Goal: Book appointment/travel/reservation

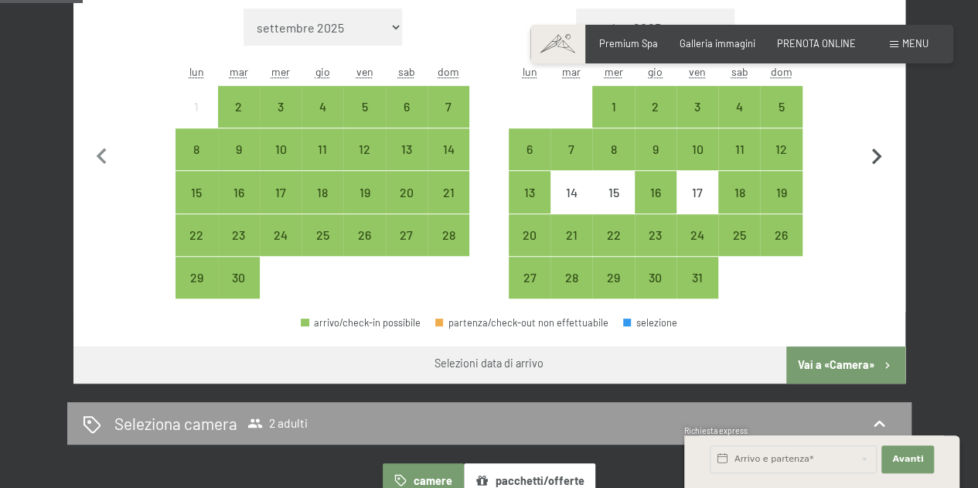
click at [873, 153] on icon "button" at bounding box center [877, 157] width 32 height 32
select select "2025-10-01"
select select "2025-11-01"
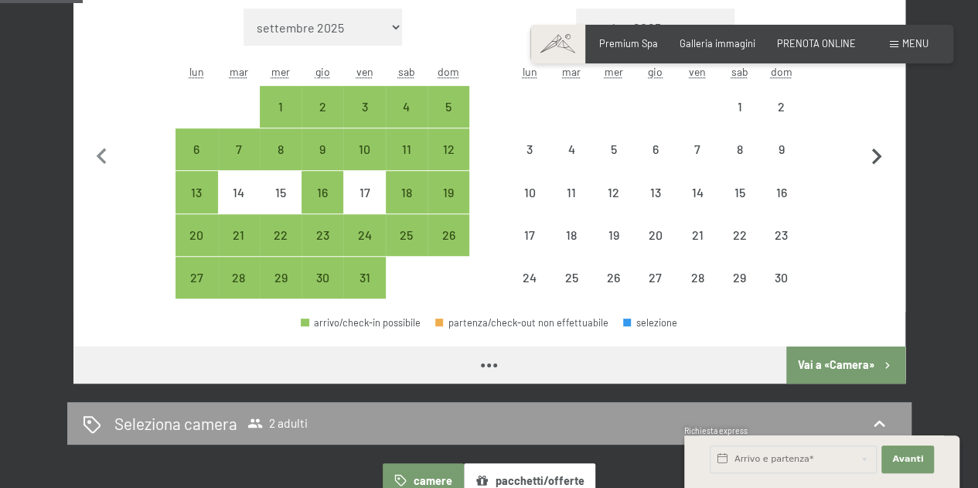
select select "2025-10-01"
select select "2025-11-01"
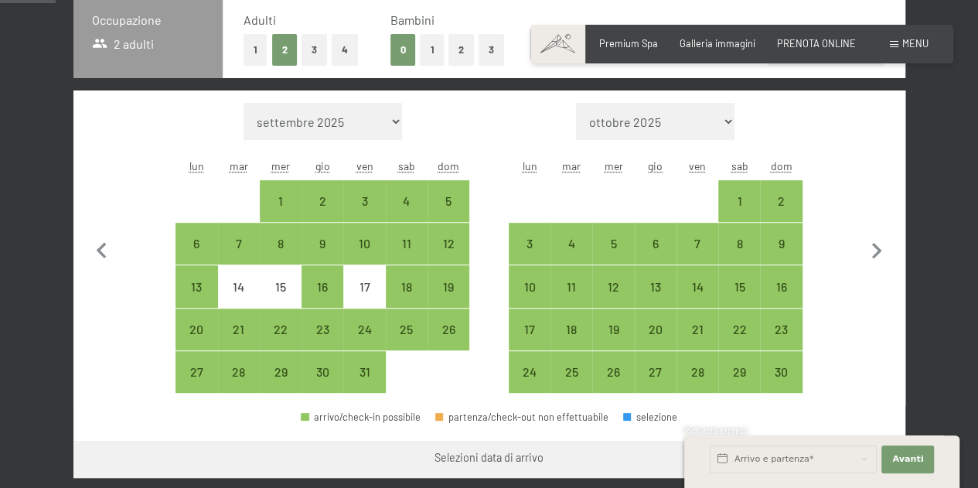
scroll to position [308, 0]
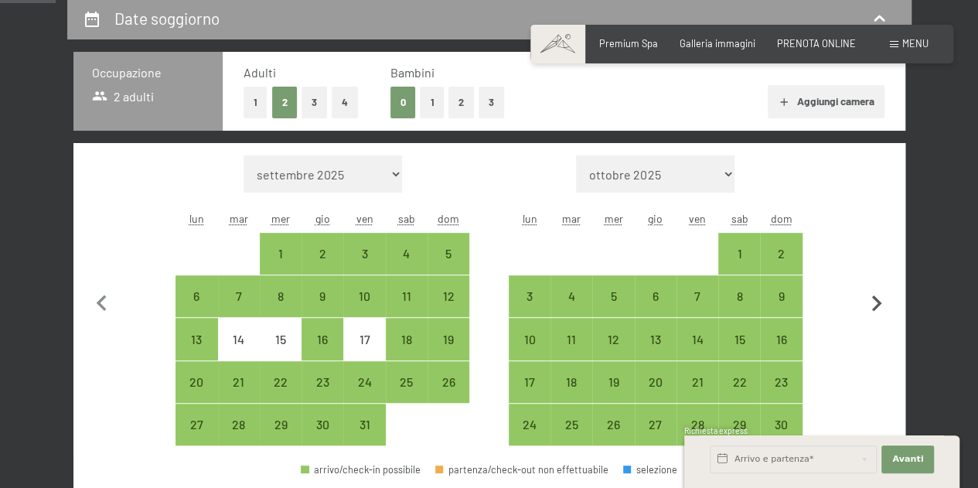
click at [877, 298] on icon "button" at bounding box center [877, 303] width 10 height 16
select select "2025-11-01"
select select "2025-12-01"
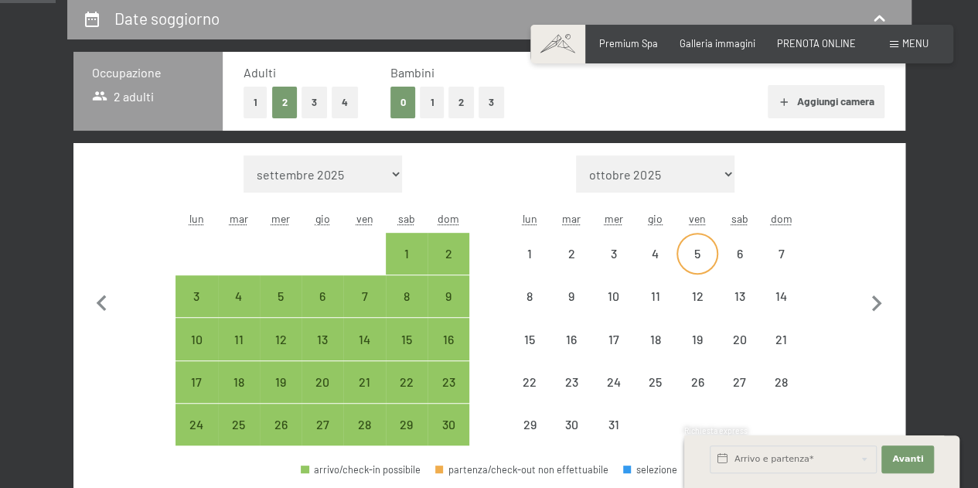
select select "2025-11-01"
select select "2025-12-01"
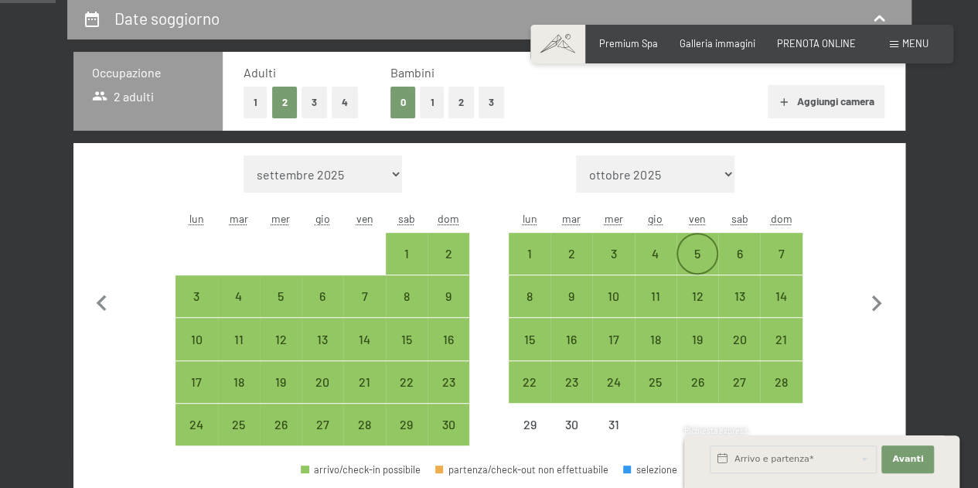
click at [708, 253] on div "5" at bounding box center [697, 266] width 39 height 39
select select "2025-11-01"
select select "2025-12-01"
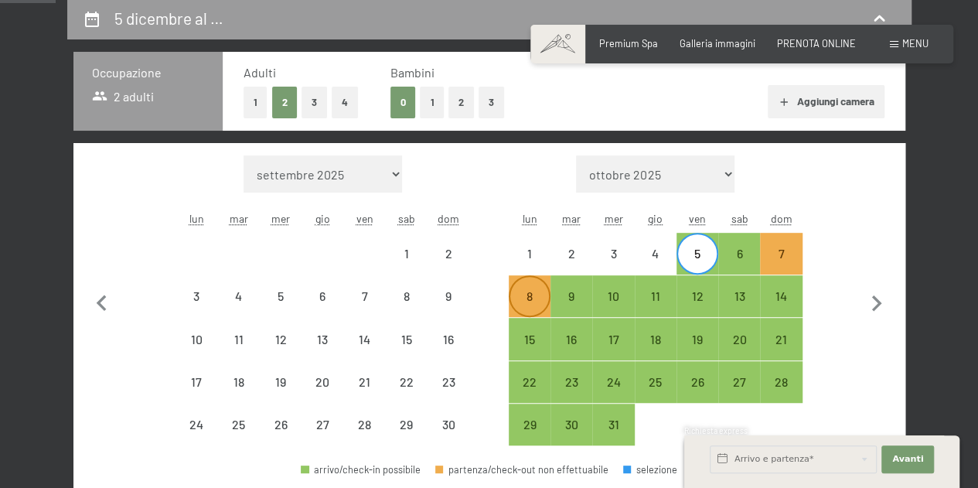
click at [535, 293] on div "8" at bounding box center [529, 309] width 39 height 39
select select "2025-11-01"
select select "2025-12-01"
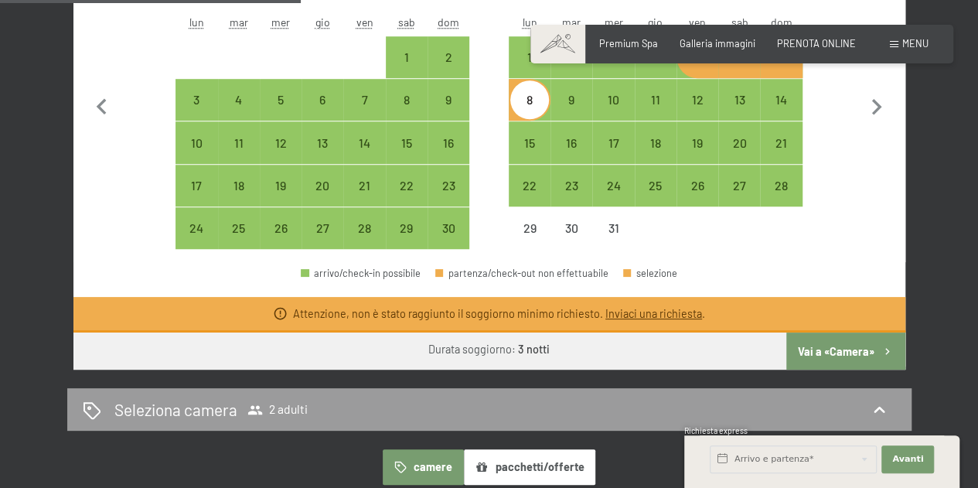
scroll to position [574, 0]
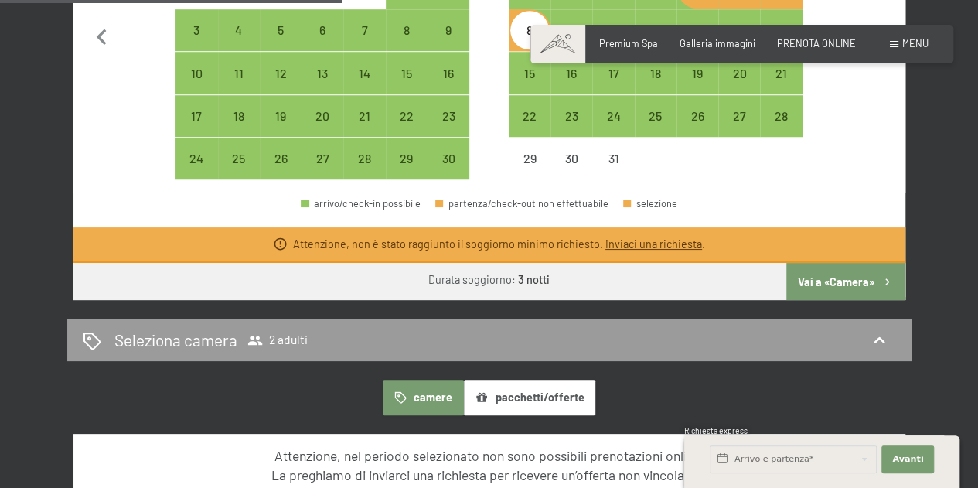
click at [827, 290] on button "Vai a «Camera»" at bounding box center [846, 281] width 118 height 37
select select "2025-11-01"
select select "2025-12-01"
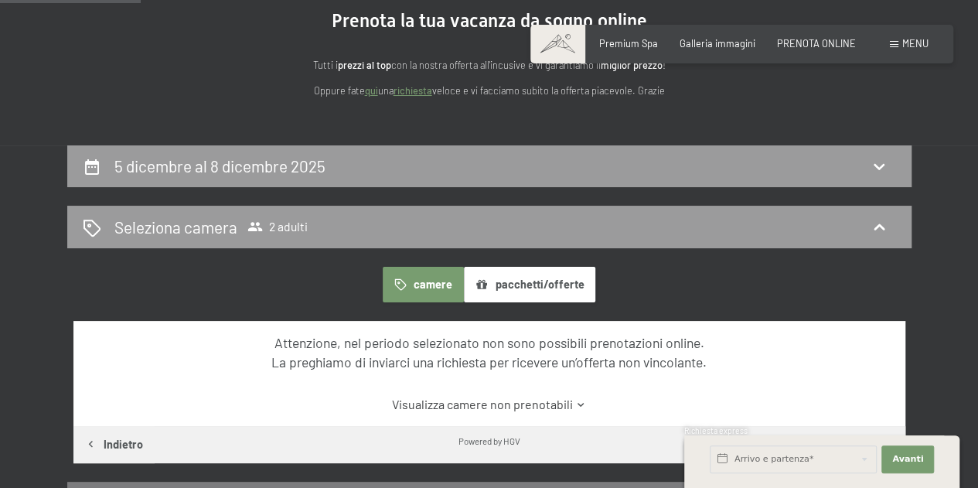
scroll to position [121, 0]
